Goal: Task Accomplishment & Management: Manage account settings

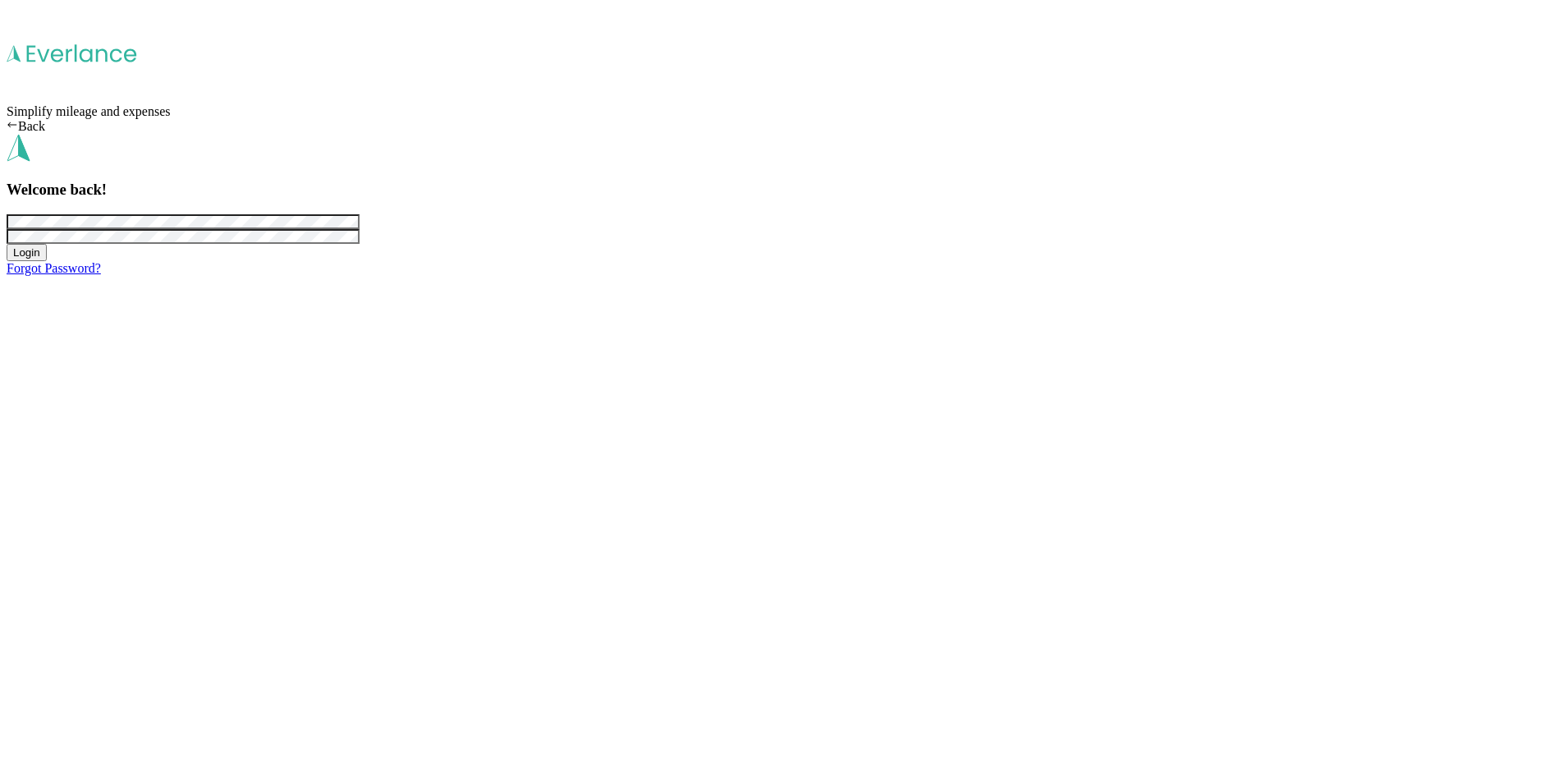
click at [47, 261] on button "Login" at bounding box center [26, 252] width 40 height 18
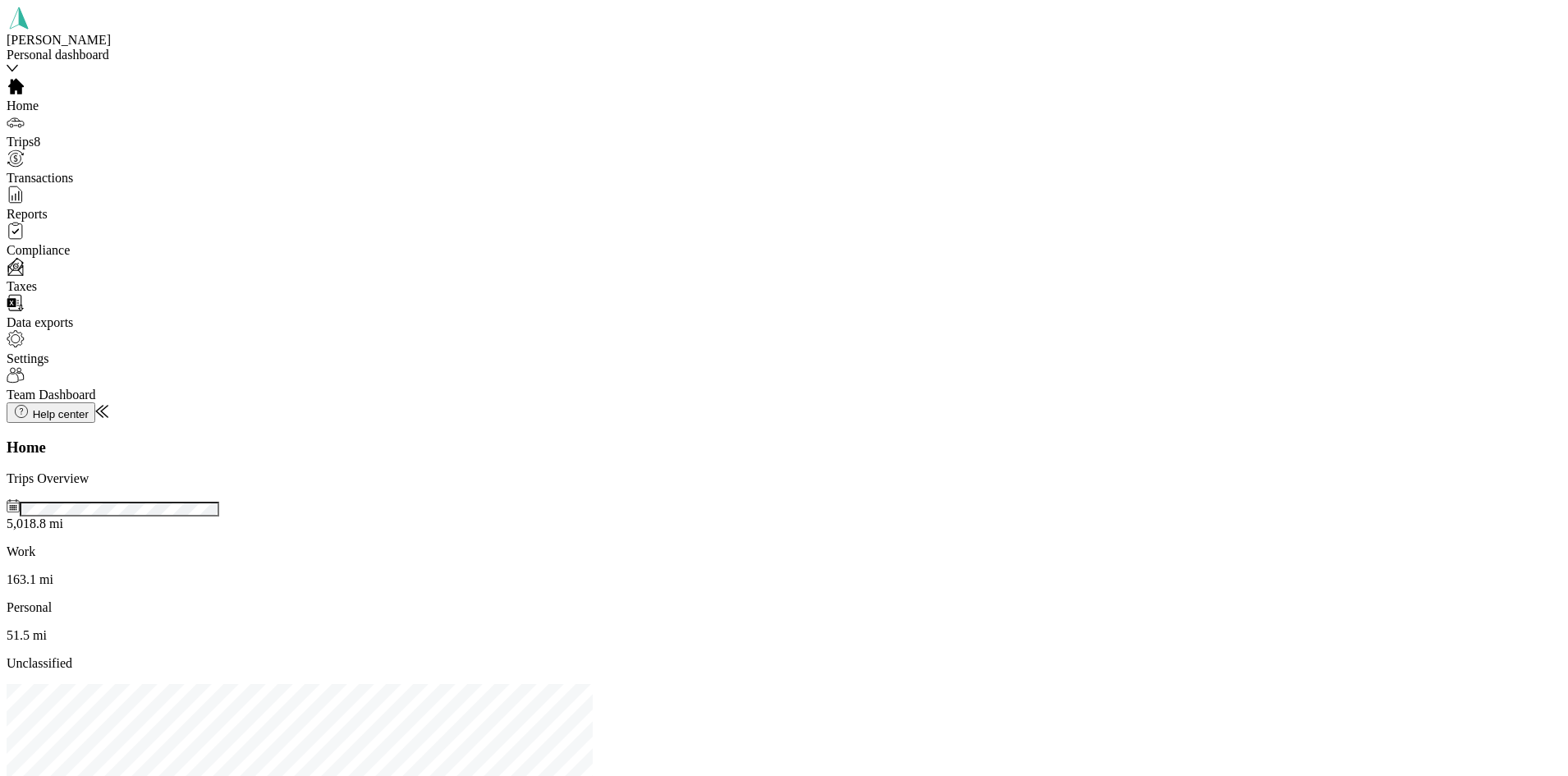
click at [141, 47] on div "Personal dashboard" at bounding box center [121, 55] width 230 height 15
click at [112, 106] on div "Team dashboard" at bounding box center [186, 98] width 342 height 15
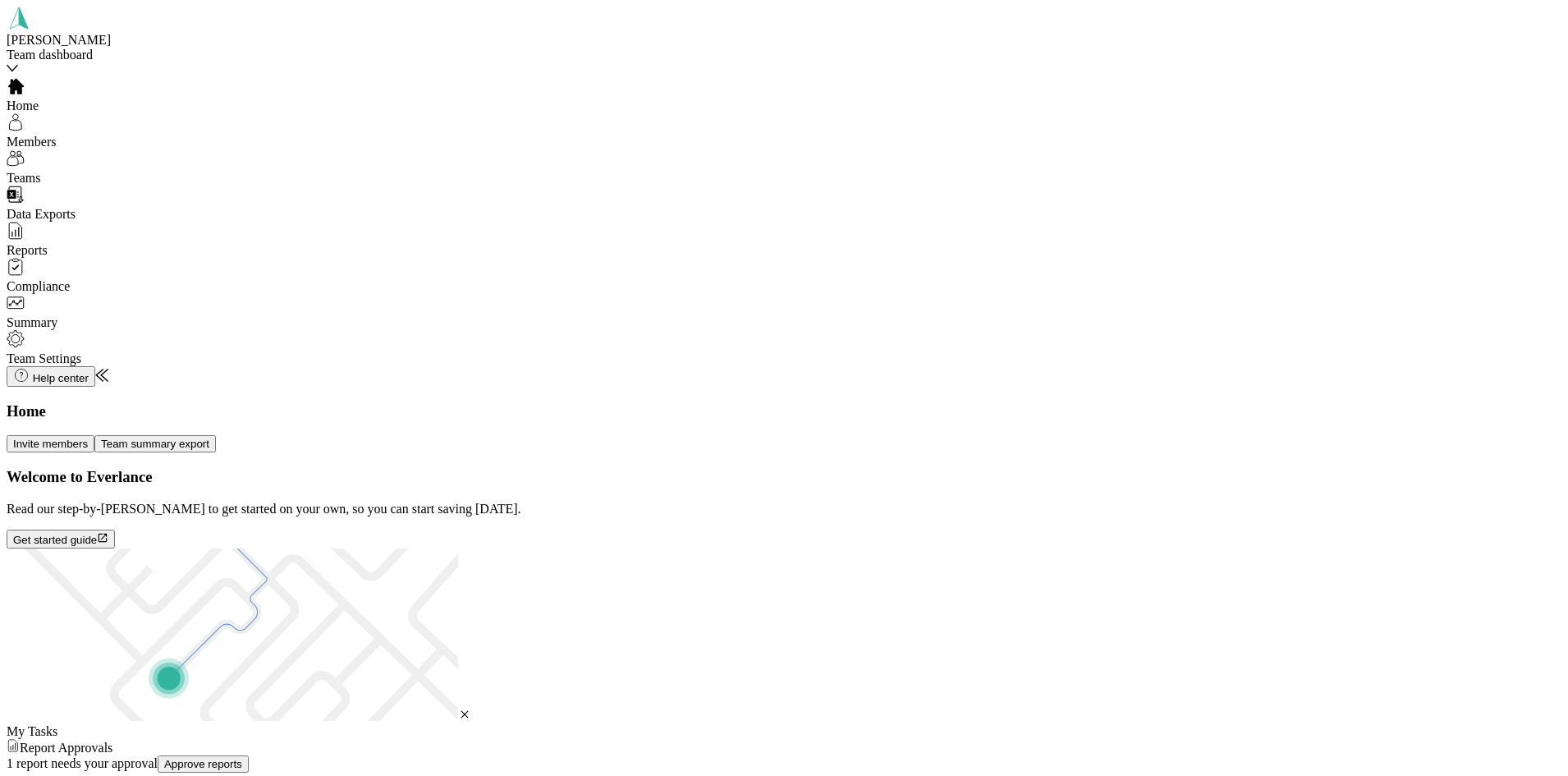
click at [249, 756] on button "Approve reports" at bounding box center [203, 764] width 91 height 18
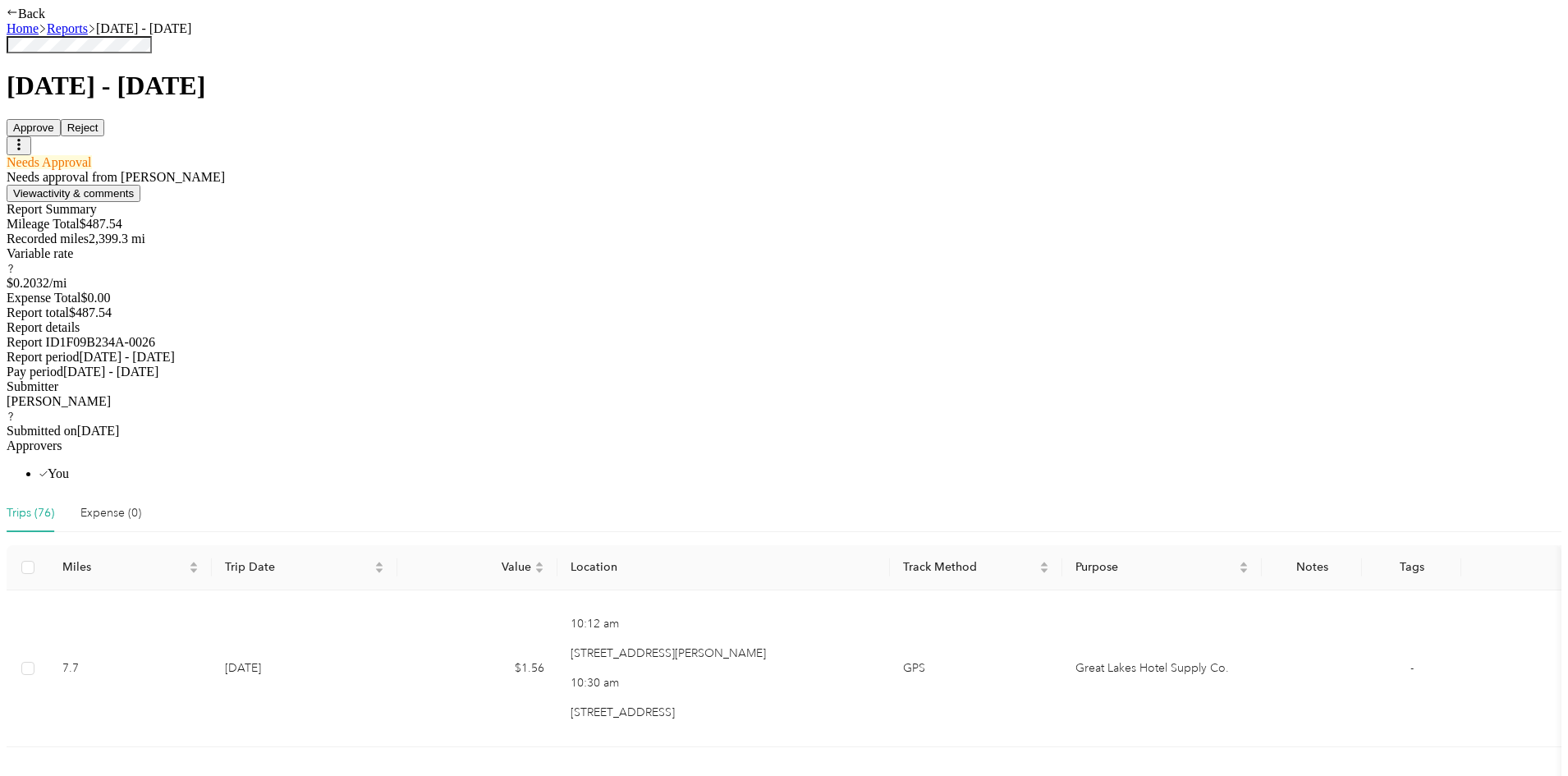
scroll to position [2988, 0]
click at [61, 119] on button "Approve" at bounding box center [33, 128] width 55 height 18
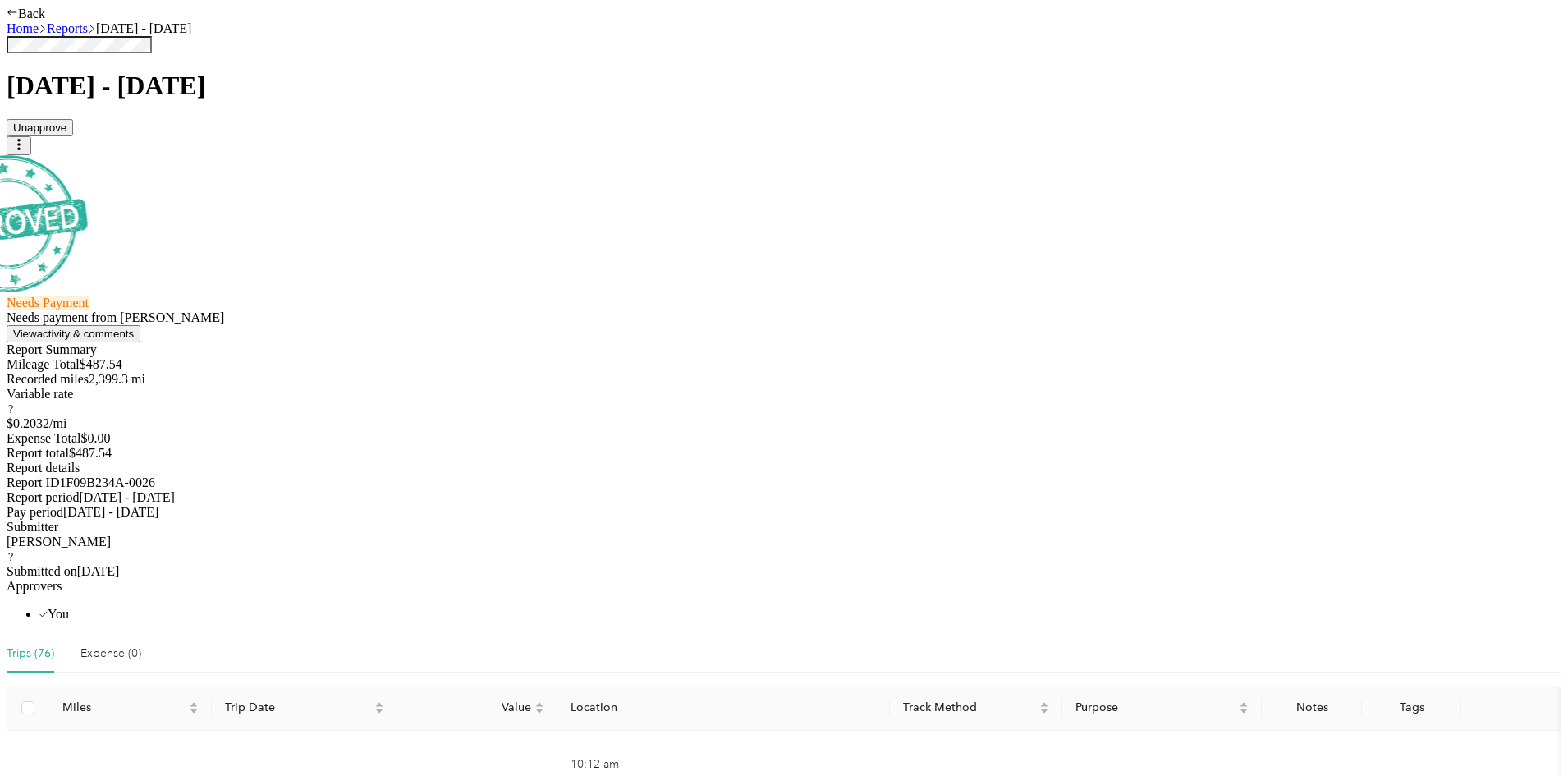
scroll to position [0, 0]
click at [39, 26] on link "Home" at bounding box center [22, 28] width 32 height 14
